Goal: Check status: Check status

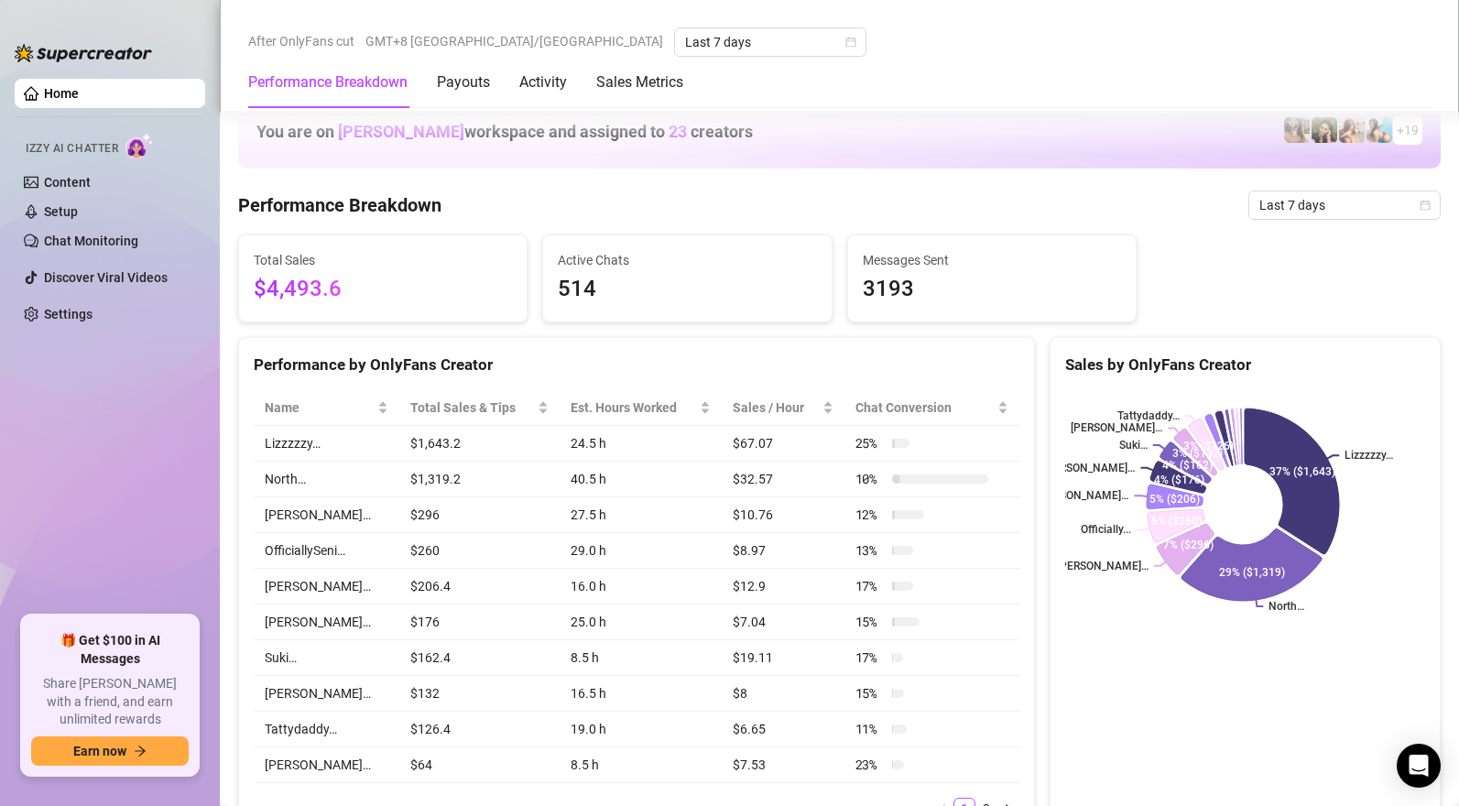
scroll to position [1222, 0]
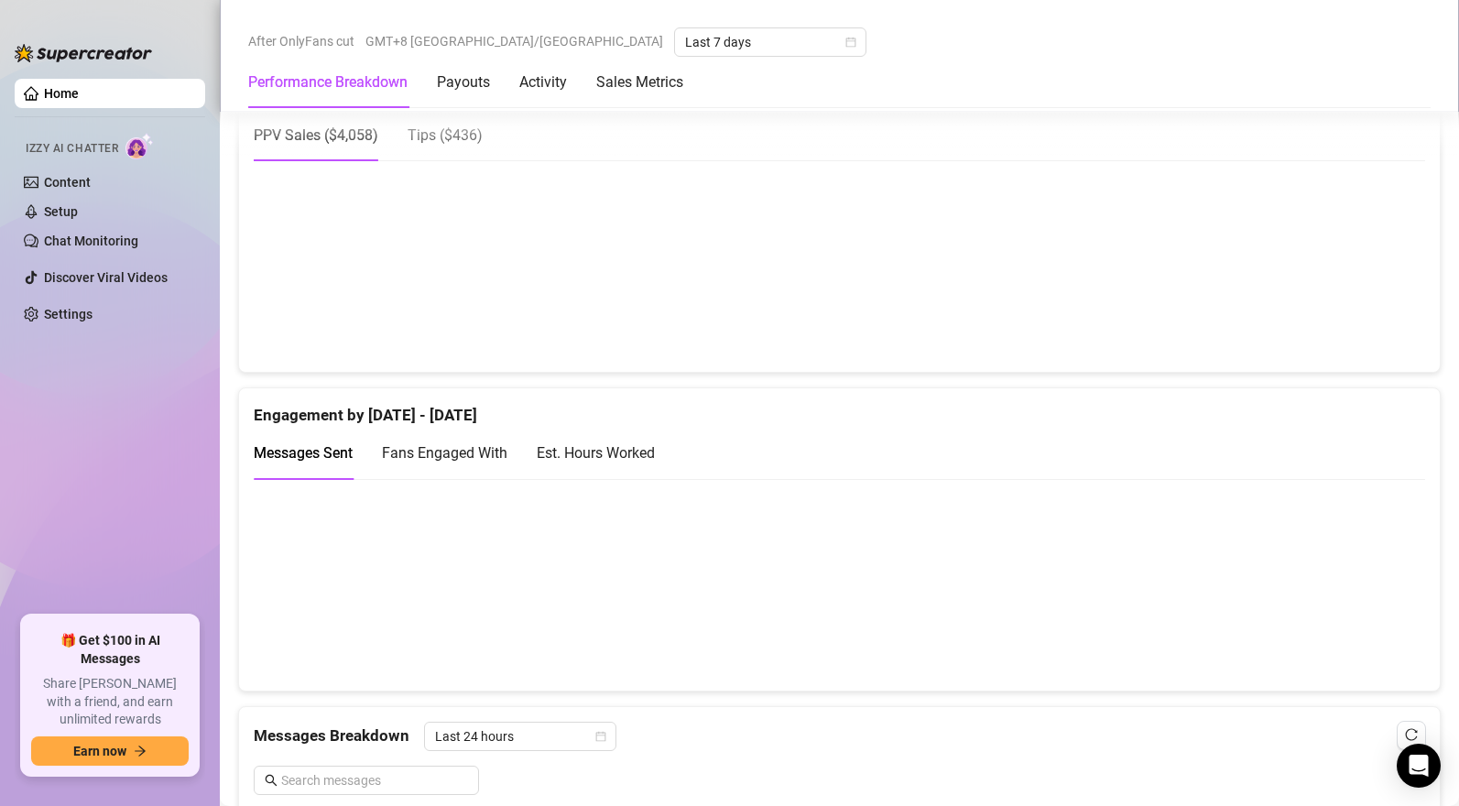
scroll to position [1178, 0]
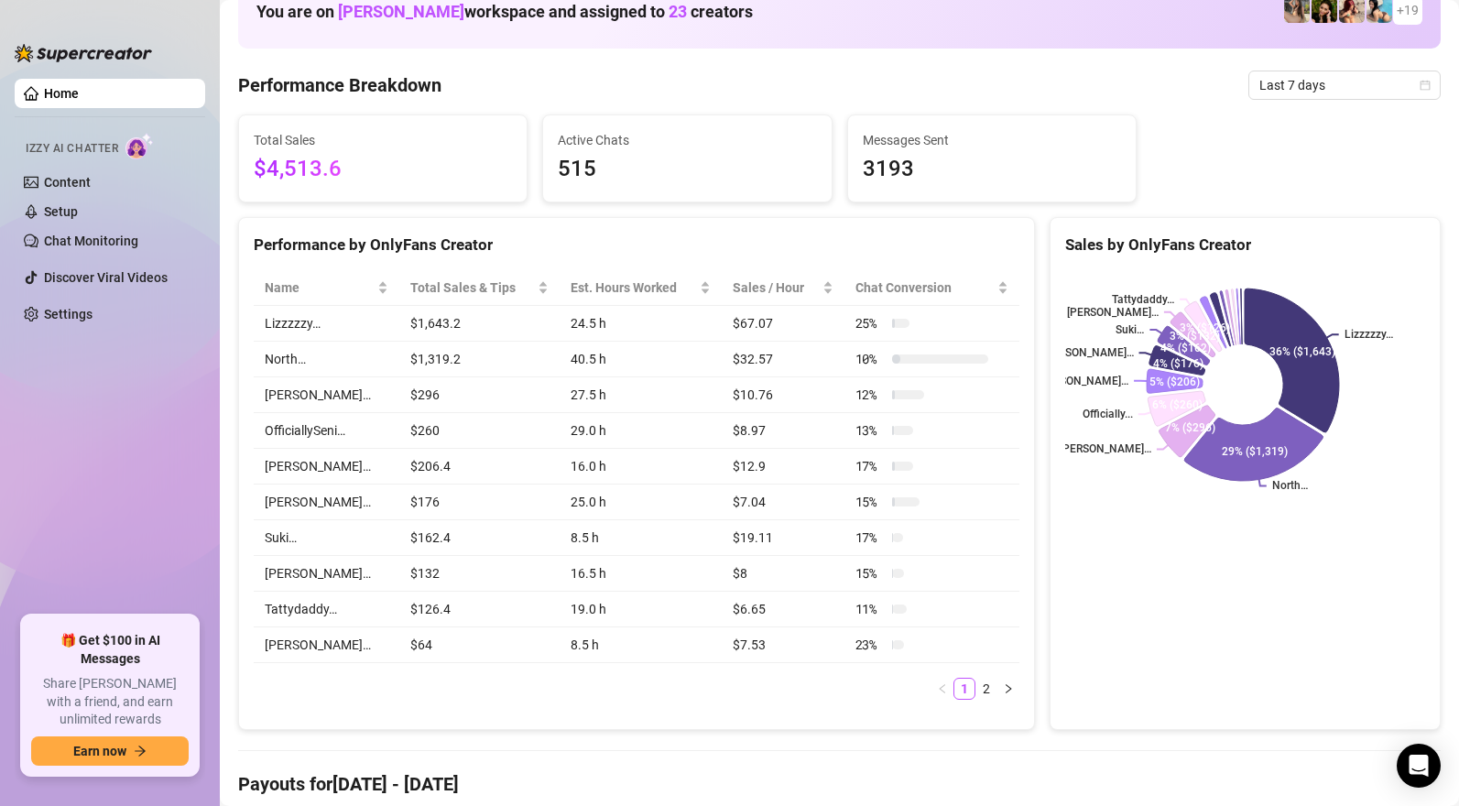
scroll to position [1005, 0]
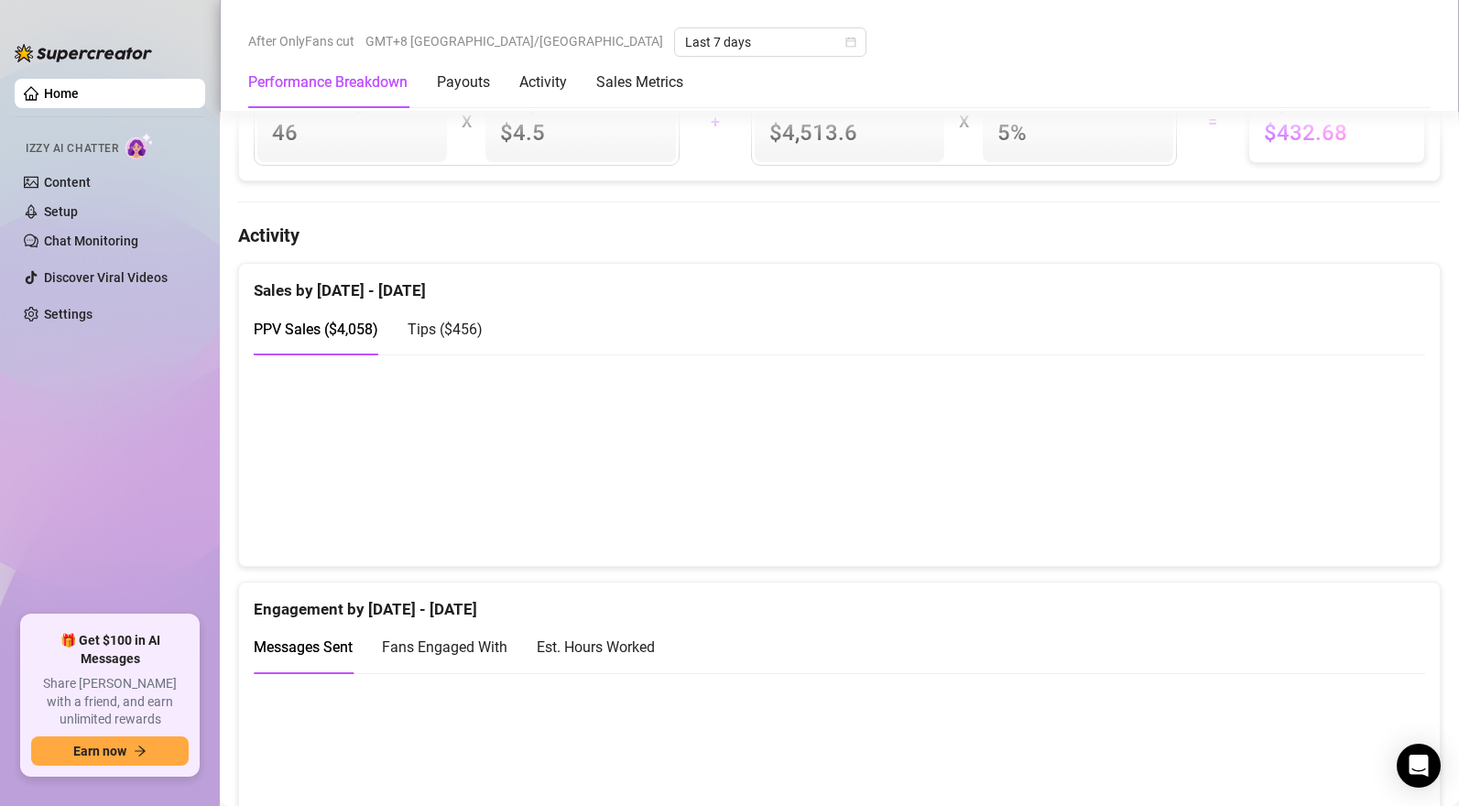
click at [453, 331] on span "Tips ( $456 )" at bounding box center [444, 329] width 75 height 17
click at [361, 330] on span "PPV Sales ( $4,058 )" at bounding box center [316, 329] width 125 height 17
click at [462, 338] on span "Tips ( $456 )" at bounding box center [444, 329] width 75 height 17
click at [353, 335] on span "PPV Sales ( $4,058 )" at bounding box center [316, 329] width 125 height 17
click at [464, 335] on span "Tips ( $456 )" at bounding box center [444, 329] width 75 height 17
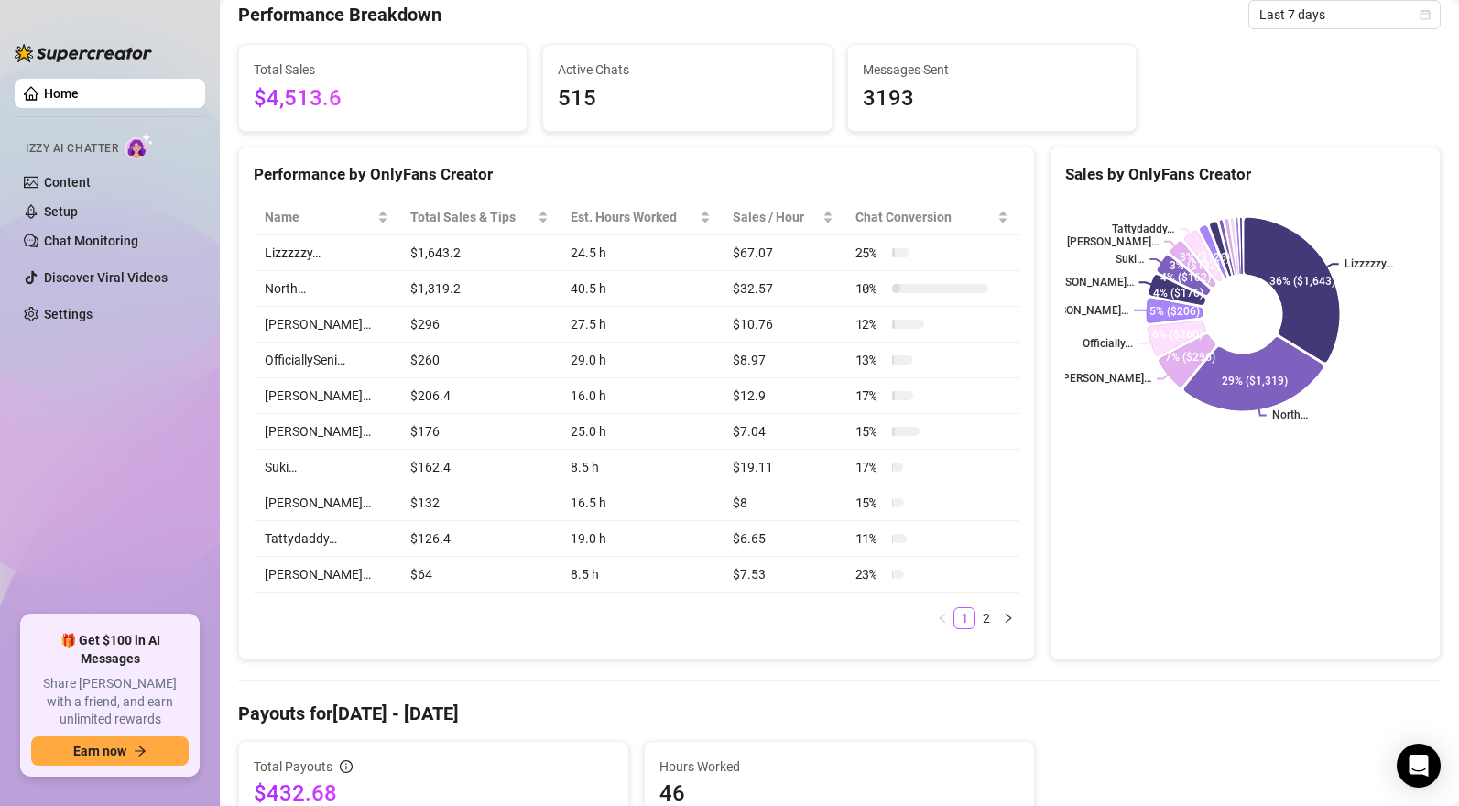
scroll to position [0, 0]
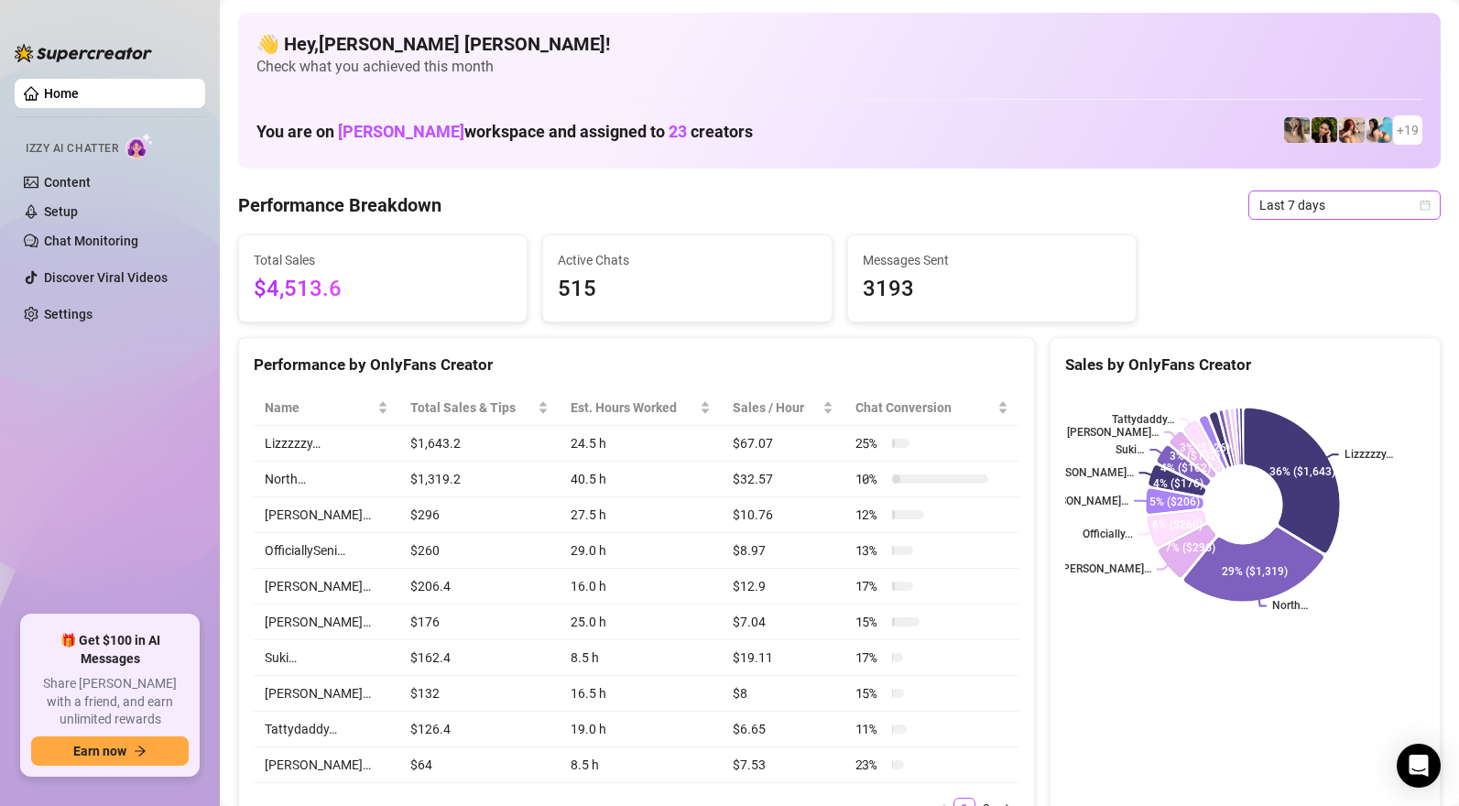
click at [1292, 209] on span "Last 7 days" at bounding box center [1344, 204] width 170 height 27
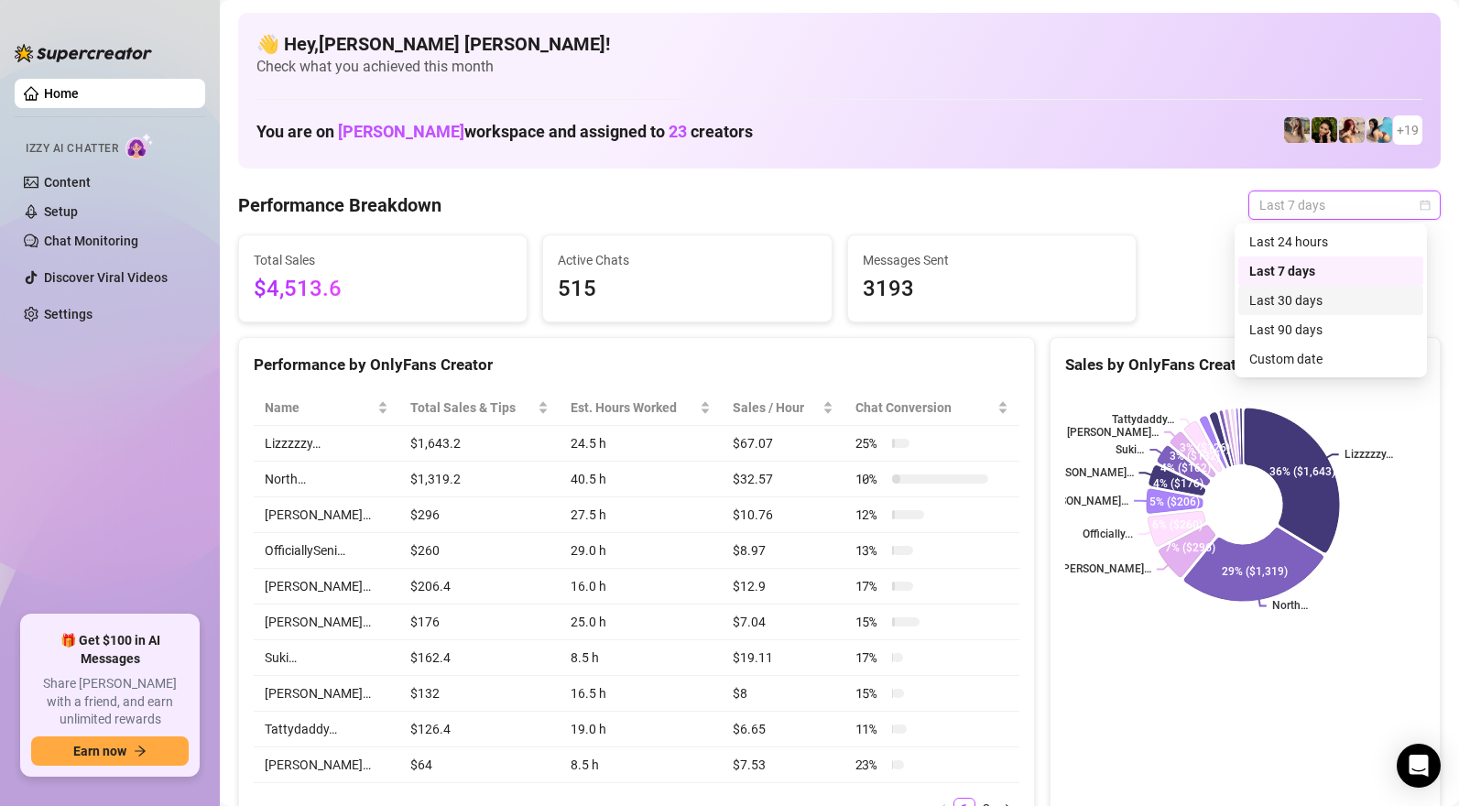
click at [1289, 306] on div "Last 30 days" at bounding box center [1330, 300] width 163 height 20
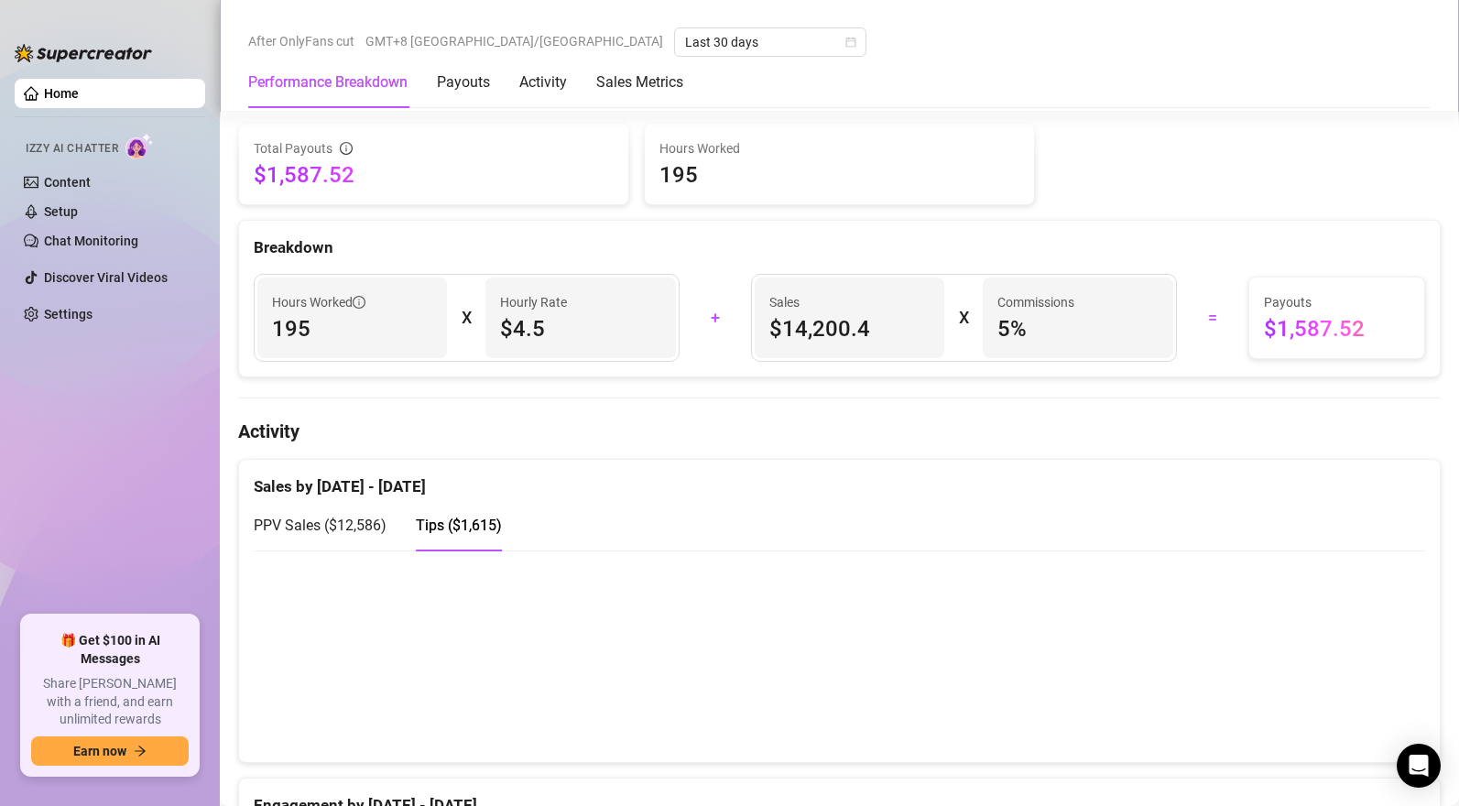
scroll to position [811, 0]
click at [319, 517] on span "PPV Sales ( $12,586 )" at bounding box center [320, 522] width 133 height 17
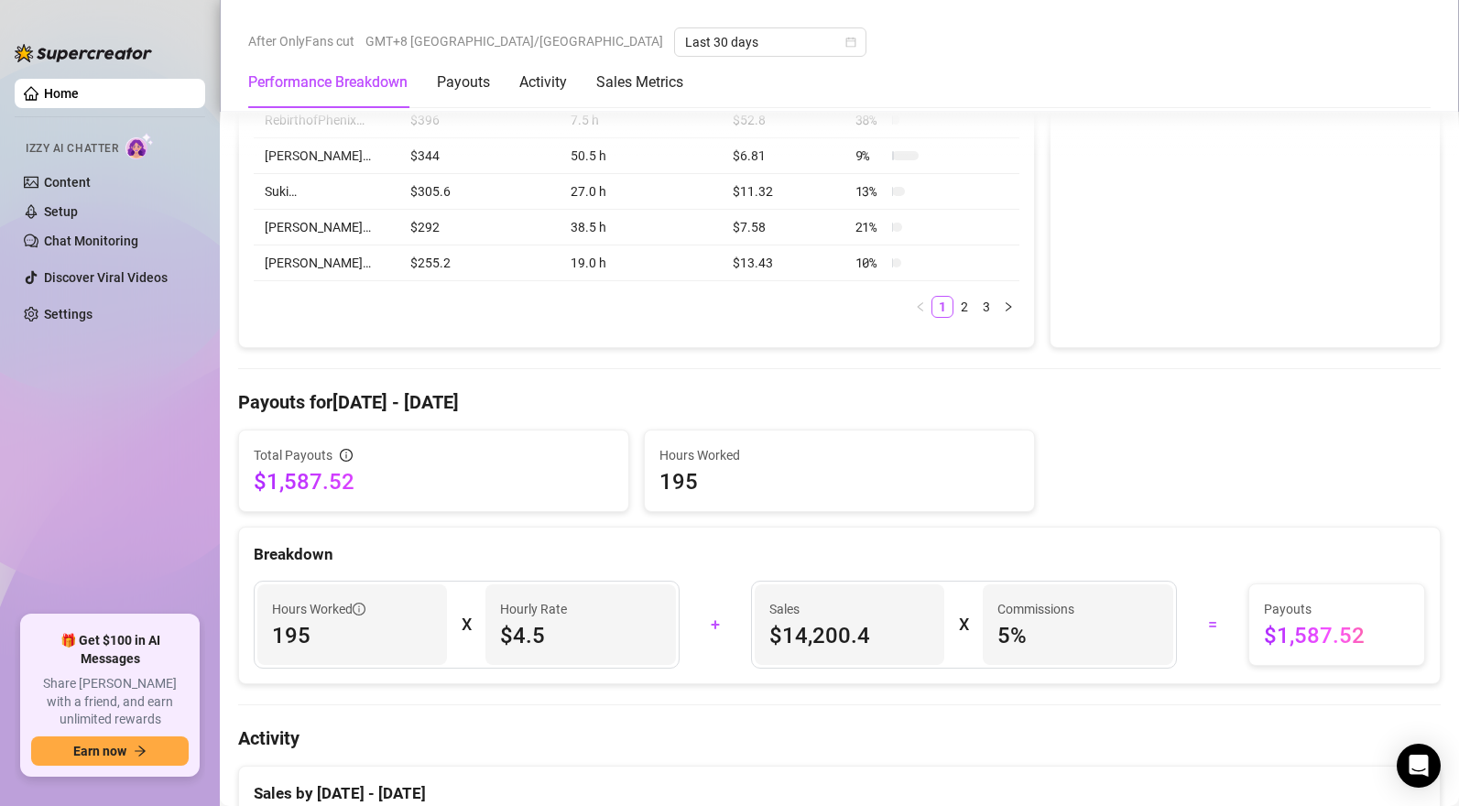
scroll to position [895, 0]
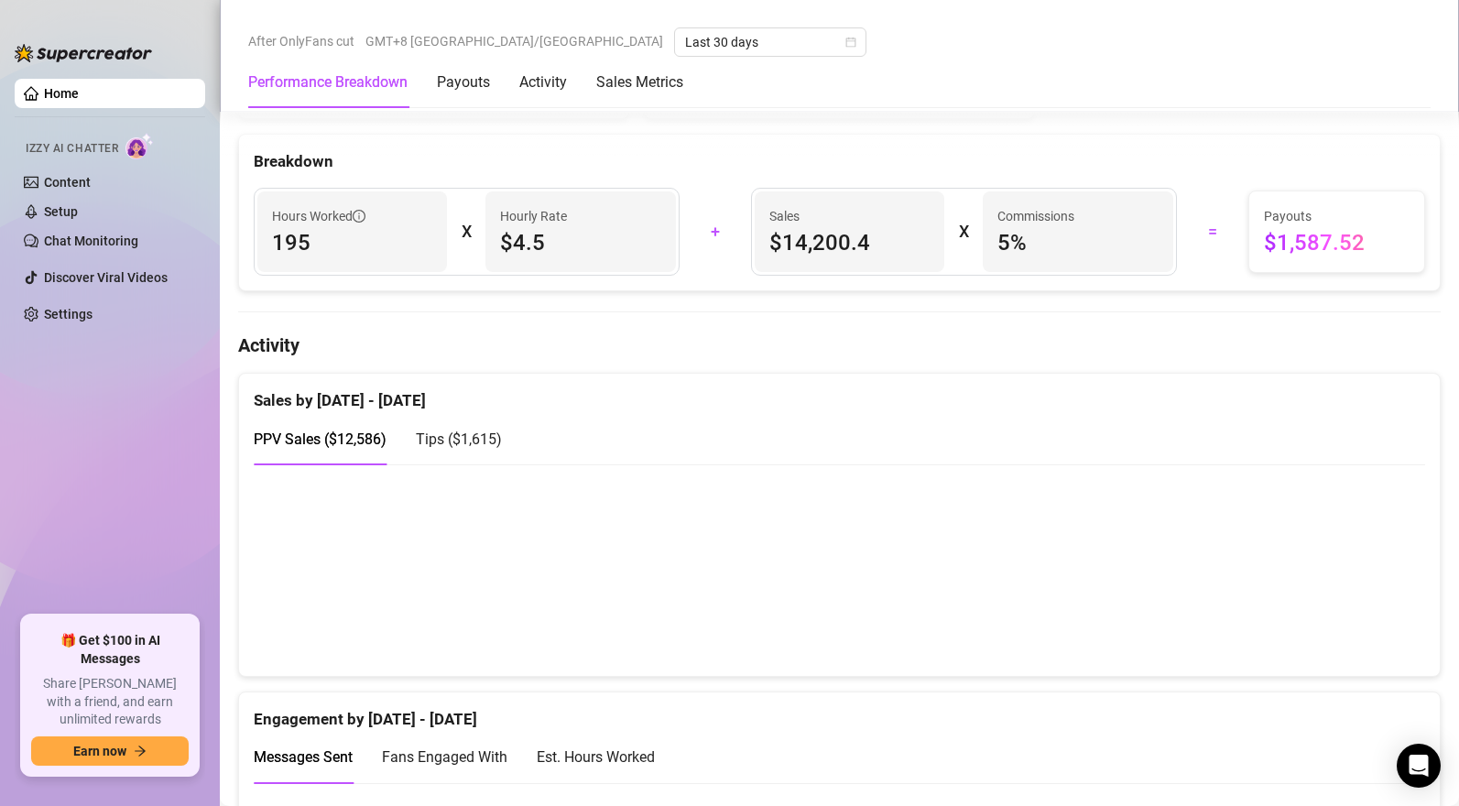
click at [470, 437] on span "Tips ( $1,615 )" at bounding box center [459, 438] width 86 height 17
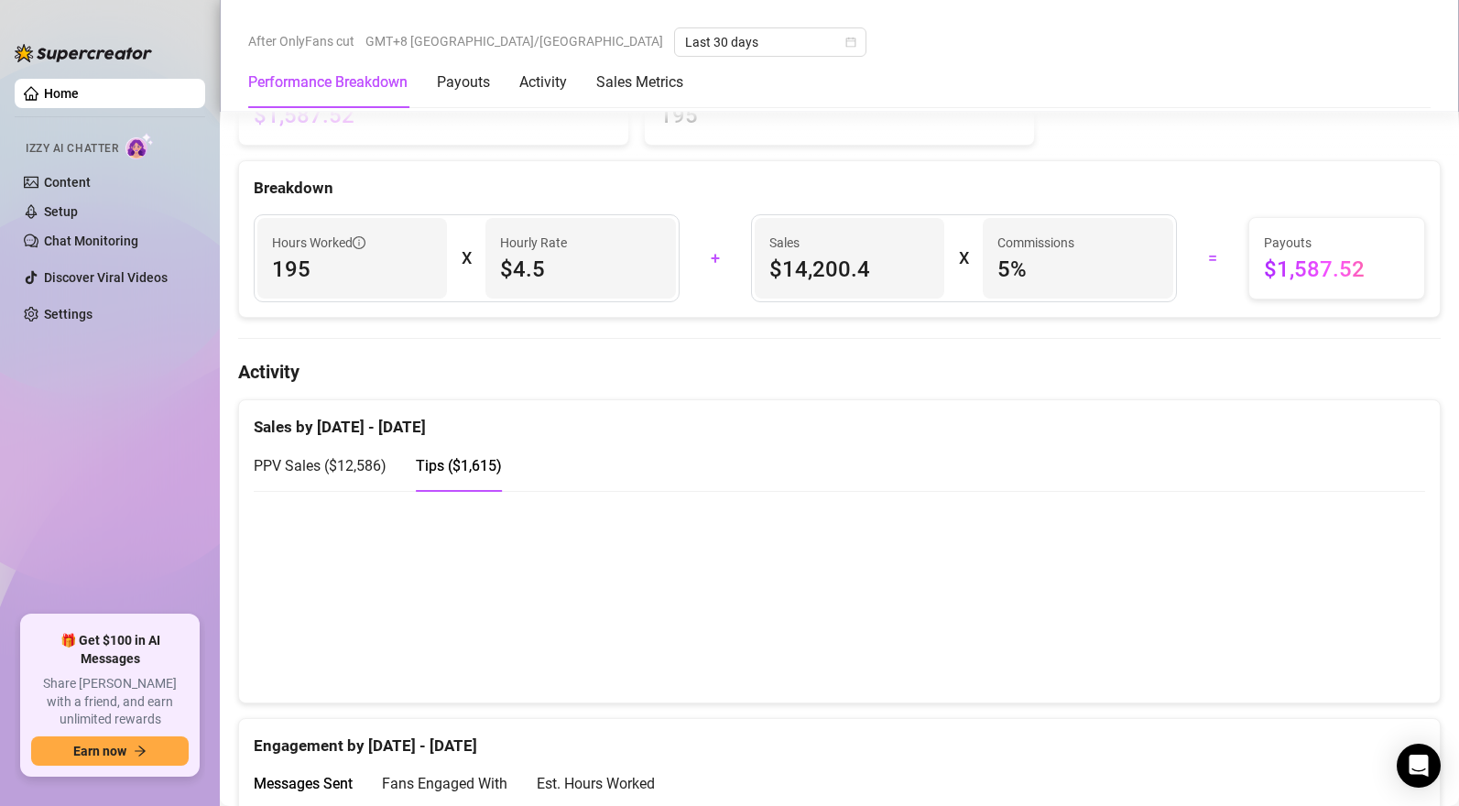
scroll to position [866, 0]
click at [358, 476] on span "PPV Sales ( $12,586 )" at bounding box center [320, 467] width 133 height 17
click at [475, 468] on span "Tips ( $1,615 )" at bounding box center [459, 467] width 86 height 17
click at [351, 472] on span "PPV Sales ( $12,586 )" at bounding box center [320, 467] width 133 height 17
click at [470, 472] on span "Tips ( $1,615 )" at bounding box center [459, 467] width 86 height 17
